Goal: Navigation & Orientation: Find specific page/section

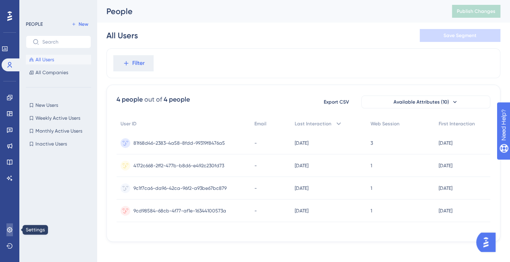
click at [12, 223] on link at bounding box center [9, 229] width 6 height 13
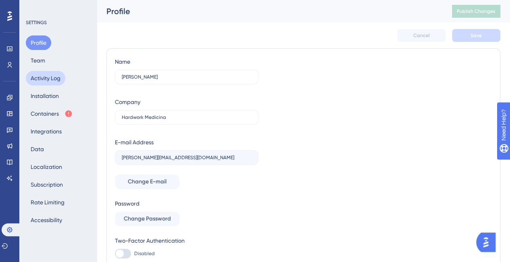
click at [52, 73] on button "Activity Log" at bounding box center [46, 78] width 40 height 15
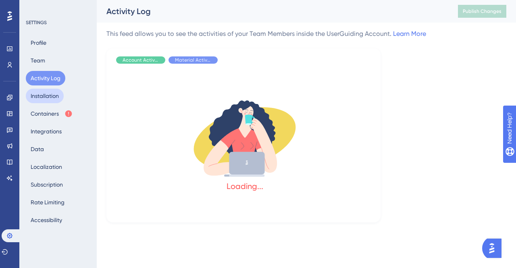
click at [50, 94] on button "Installation" at bounding box center [45, 96] width 38 height 15
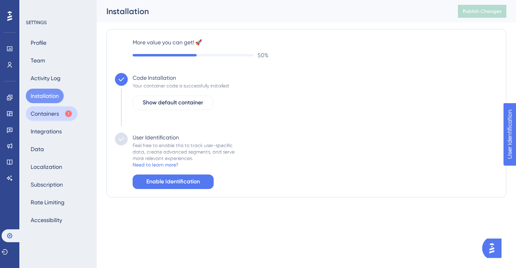
click at [50, 116] on button "Containers" at bounding box center [52, 113] width 52 height 15
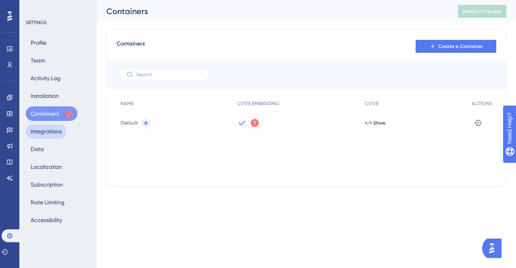
click at [49, 129] on button "Integrations" at bounding box center [46, 131] width 41 height 15
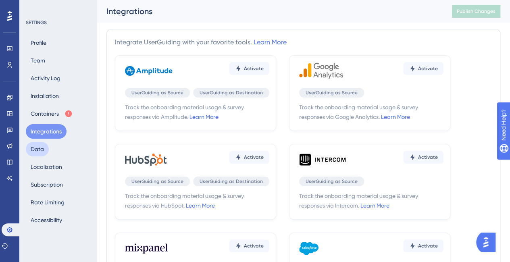
click at [39, 150] on button "Data" at bounding box center [37, 149] width 23 height 15
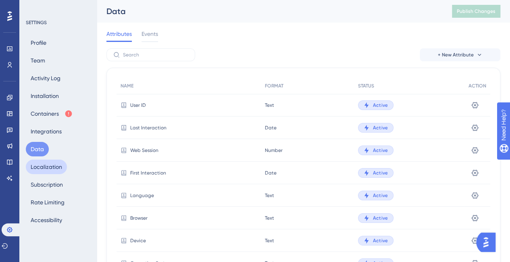
click at [42, 173] on button "Localization" at bounding box center [46, 167] width 41 height 15
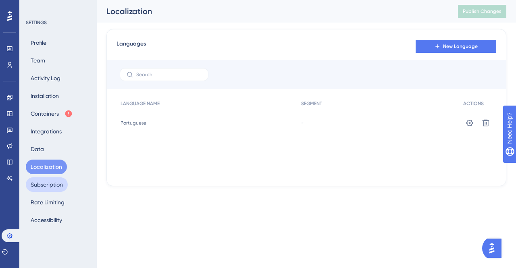
click at [50, 189] on button "Subscription" at bounding box center [47, 184] width 42 height 15
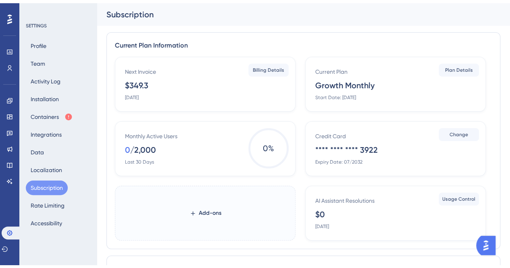
scroll to position [40, 0]
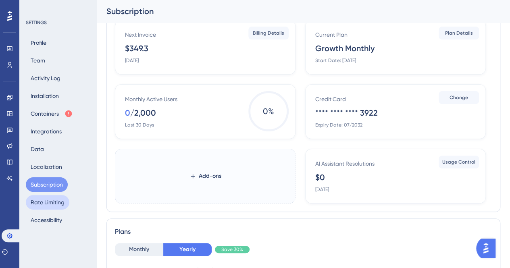
click at [64, 209] on button "Rate Limiting" at bounding box center [48, 202] width 44 height 15
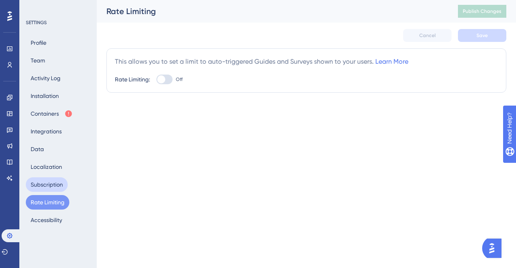
click at [44, 182] on button "Subscription" at bounding box center [47, 184] width 42 height 15
